Goal: Communication & Community: Answer question/provide support

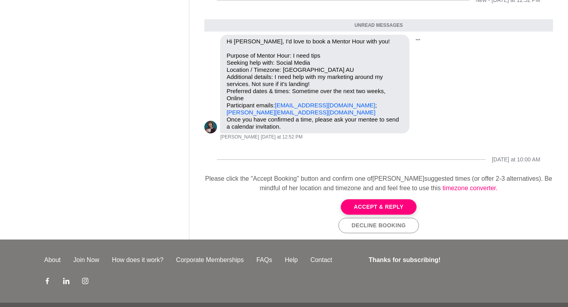
scroll to position [20, 0]
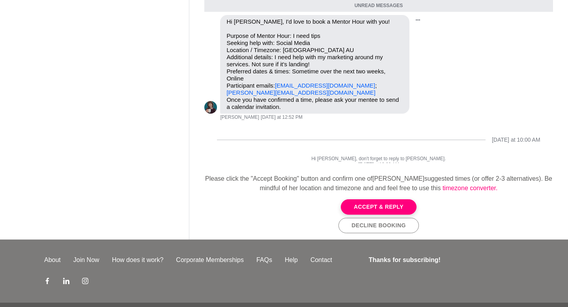
click at [380, 103] on p "Once you have confirmed a time, please ask your mentee to send a calendar invit…" at bounding box center [315, 103] width 177 height 14
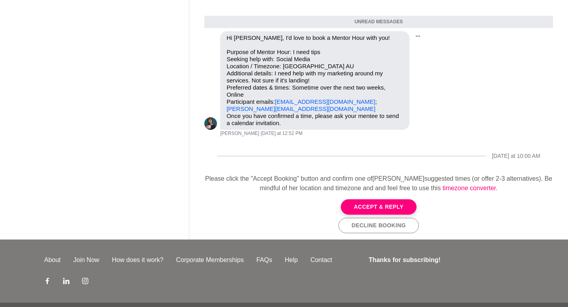
scroll to position [0, 0]
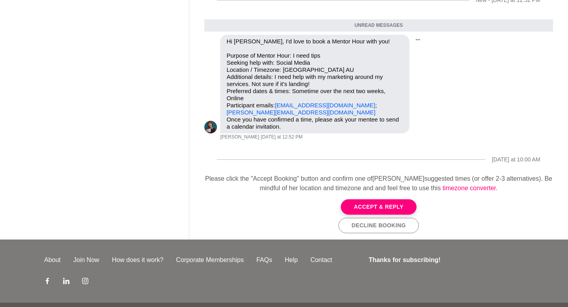
click at [400, 97] on p "Purpose of Mentor Hour: I need tips Seeking help with: Social Media Location / …" at bounding box center [315, 84] width 177 height 64
click at [419, 35] on button "Open Message Actions Menu" at bounding box center [418, 40] width 10 height 10
click at [398, 76] on p "Purpose of Mentor Hour: I need tips Seeking help with: Social Media Location / …" at bounding box center [315, 84] width 177 height 64
click at [394, 205] on button "Accept & Reply" at bounding box center [379, 206] width 76 height 15
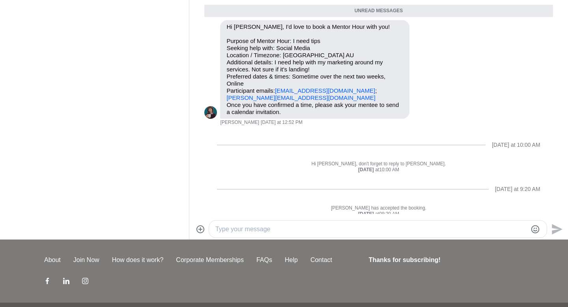
scroll to position [18, 0]
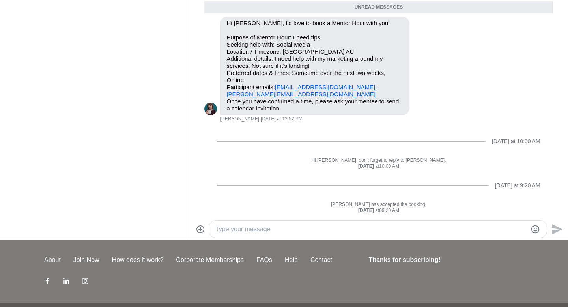
click at [303, 229] on textarea "Type your message" at bounding box center [371, 229] width 312 height 9
type textarea "h"
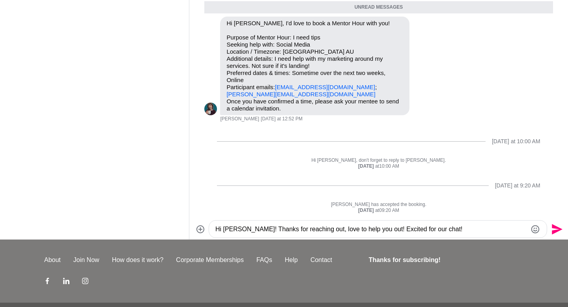
type textarea "Hi Christine! Thanks for reaching out, love to help you out! Excited for our ch…"
click at [554, 226] on icon "Send" at bounding box center [557, 229] width 11 height 11
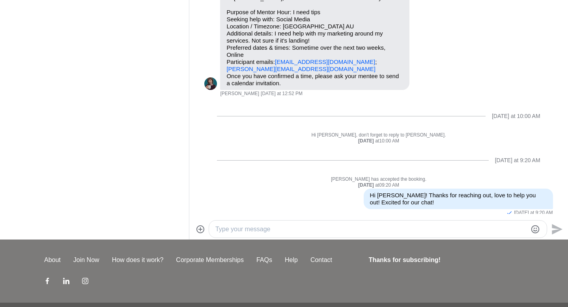
scroll to position [49, 0]
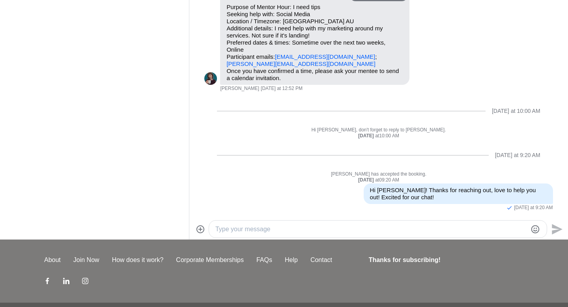
click at [367, 178] on strong "Tuesday" at bounding box center [366, 180] width 17 height 6
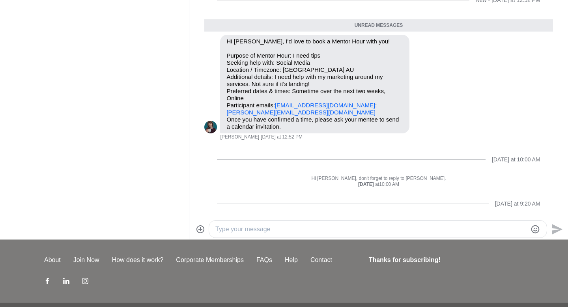
scroll to position [0, 0]
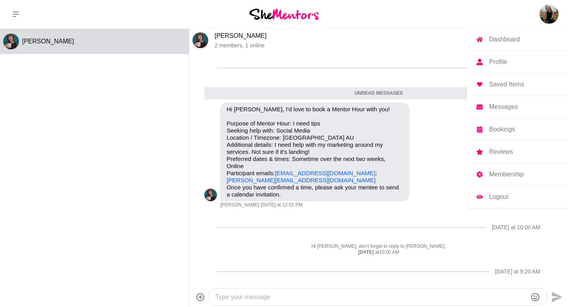
click at [547, 15] on img at bounding box center [549, 14] width 19 height 19
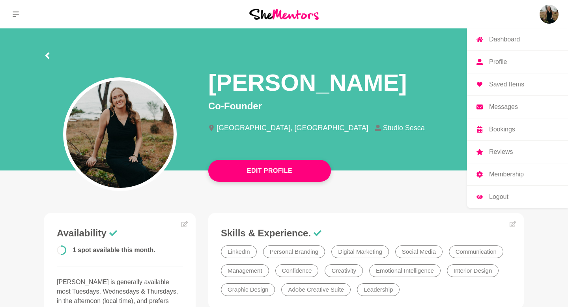
click at [552, 15] on img at bounding box center [549, 14] width 19 height 19
click at [545, 19] on img at bounding box center [549, 14] width 19 height 19
click at [508, 132] on p "Bookings" at bounding box center [502, 129] width 26 height 6
click at [500, 127] on p "Bookings" at bounding box center [502, 129] width 26 height 6
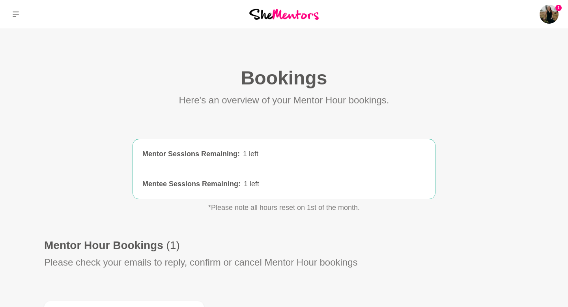
click at [390, 241] on div "Mentor Hour Bookings (1)" at bounding box center [284, 245] width 480 height 14
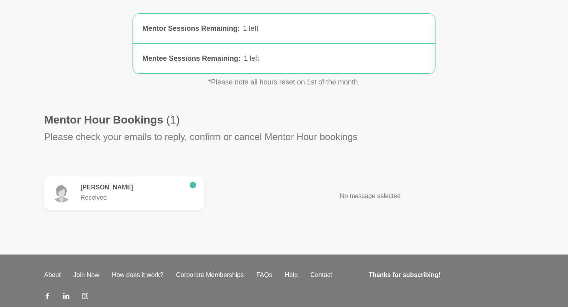
scroll to position [121, 0]
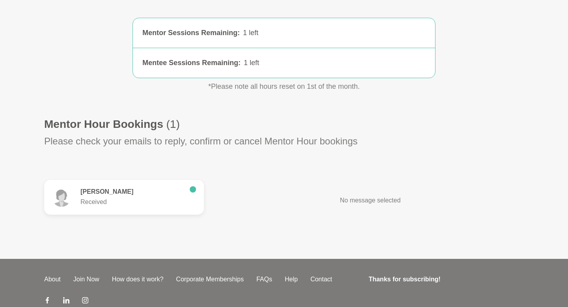
click at [153, 202] on p "Received" at bounding box center [131, 201] width 103 height 9
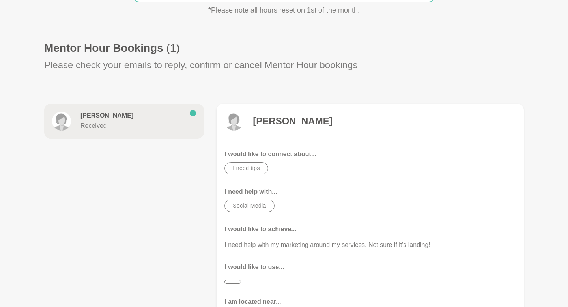
scroll to position [205, 0]
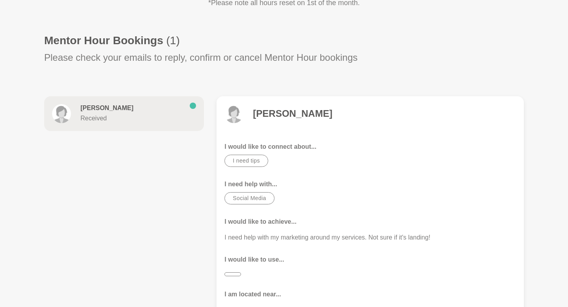
click at [314, 136] on figure "Christie Flora I would like to connect about... I need tips I need help with...…" at bounding box center [370, 234] width 307 height 277
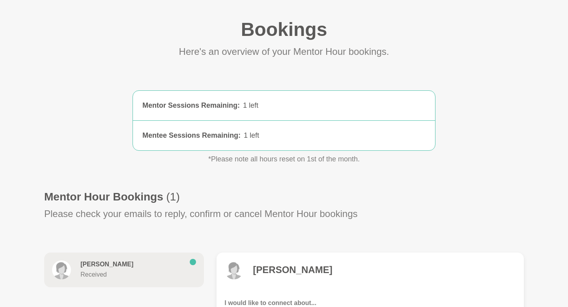
scroll to position [0, 0]
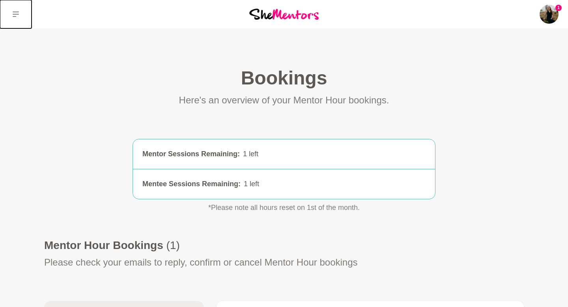
click at [12, 16] on button at bounding box center [16, 14] width 32 height 28
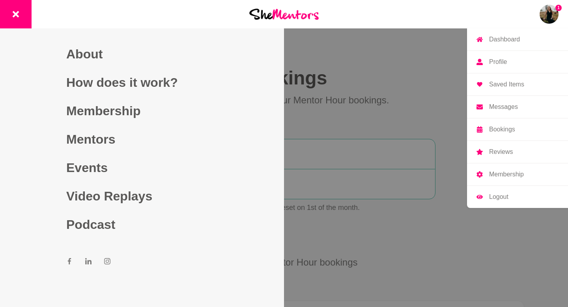
click at [553, 9] on img at bounding box center [549, 14] width 19 height 19
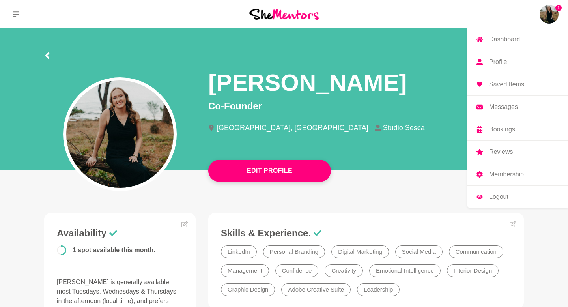
click at [508, 104] on p "Messages" at bounding box center [503, 107] width 29 height 6
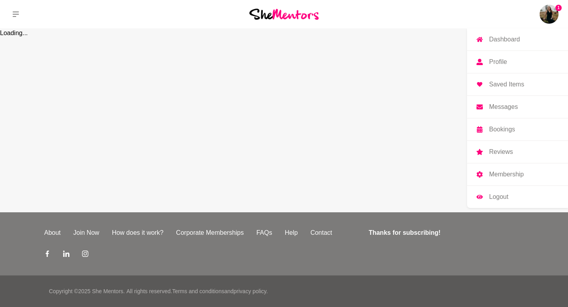
click at [508, 104] on p "Messages" at bounding box center [503, 107] width 29 height 6
click at [550, 10] on img at bounding box center [549, 14] width 19 height 19
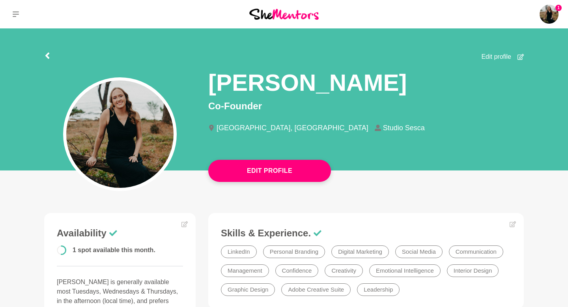
click at [550, 10] on img at bounding box center [549, 14] width 19 height 19
click at [0, 0] on p "Dashboard" at bounding box center [0, 0] width 0 height 0
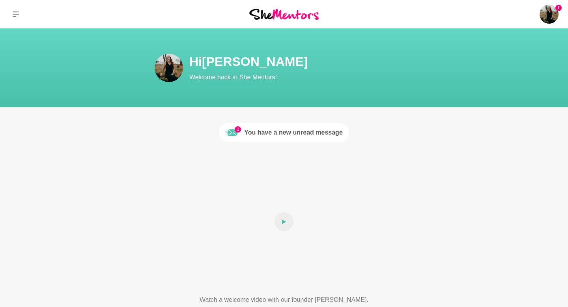
click at [296, 132] on div "You have a new unread message" at bounding box center [293, 132] width 99 height 9
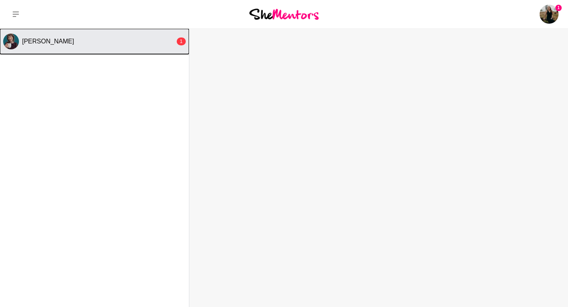
click at [116, 41] on div "[PERSON_NAME]" at bounding box center [98, 41] width 153 height 8
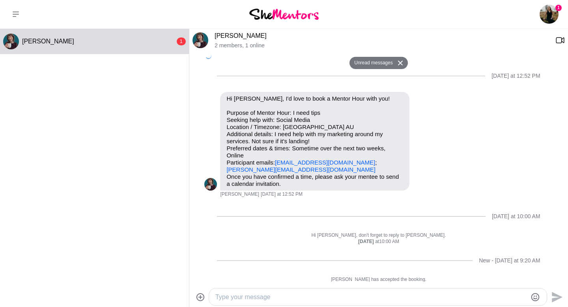
scroll to position [38, 0]
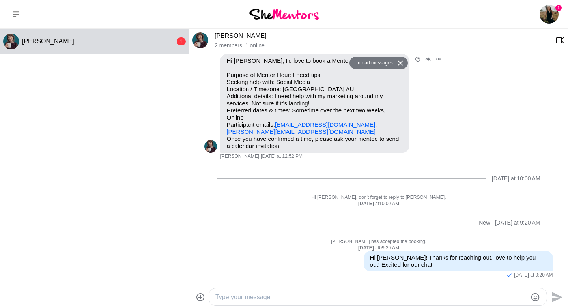
click at [485, 112] on div "Reply Pin Mark as unread Flag Mute Hi Jess Smithies, I'd love to book a Mentor …" at bounding box center [378, 107] width 348 height 106
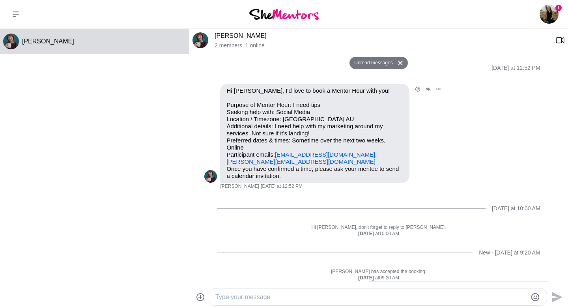
scroll to position [19, 0]
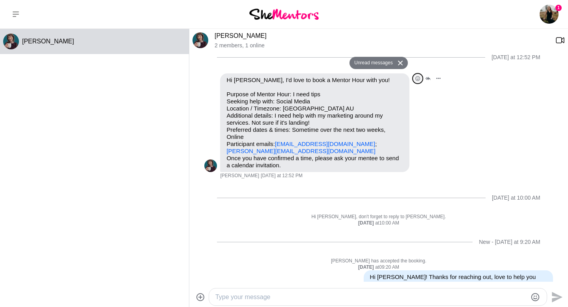
click at [420, 77] on icon "Open Reaction Selector" at bounding box center [418, 78] width 5 height 5
click at [266, 58] on span "❤️" at bounding box center [266, 62] width 8 height 8
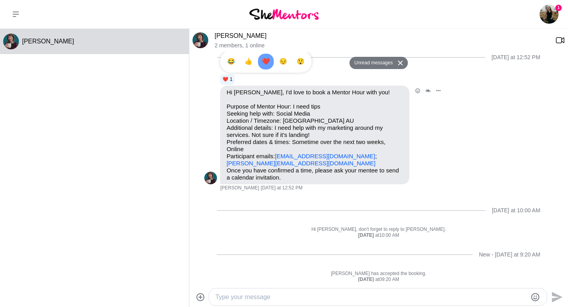
click at [448, 170] on div "Reply Pin Mark as unread Flag Mute ❤️ 1 1 😂 👍 ❤️ 1 😔 😲 Hi Jess Smithies, I'd lo…" at bounding box center [378, 132] width 348 height 118
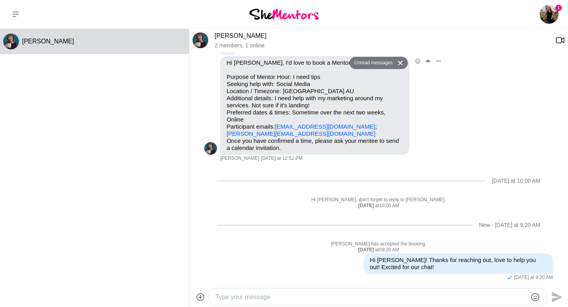
scroll to position [42, 0]
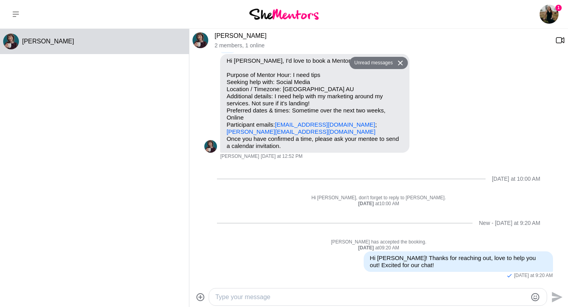
click at [461, 299] on textarea "Type your message" at bounding box center [371, 296] width 312 height 9
click at [243, 298] on textarea "Im free tuesday if youre free" at bounding box center [371, 296] width 312 height 9
click at [296, 297] on textarea "Im free tuesday if youre free" at bounding box center [371, 296] width 312 height 9
click at [260, 298] on textarea "Im free tuesday if youre free" at bounding box center [371, 296] width 312 height 9
click at [239, 297] on textarea "Im free tuesday/Wednesday if youre free" at bounding box center [371, 296] width 312 height 9
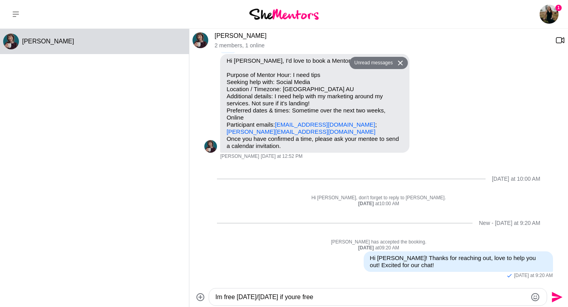
click at [312, 295] on textarea "Im free Tuesday/Wednesday if youre free" at bounding box center [371, 296] width 312 height 9
click at [394, 292] on textarea "Im free Tuesday/Wednesday if you're free" at bounding box center [371, 296] width 312 height 9
type textarea "Im free Tuesday/Wednesday if you're free ?"
click at [551, 295] on icon "Send" at bounding box center [556, 297] width 13 height 13
